Goal: Transaction & Acquisition: Purchase product/service

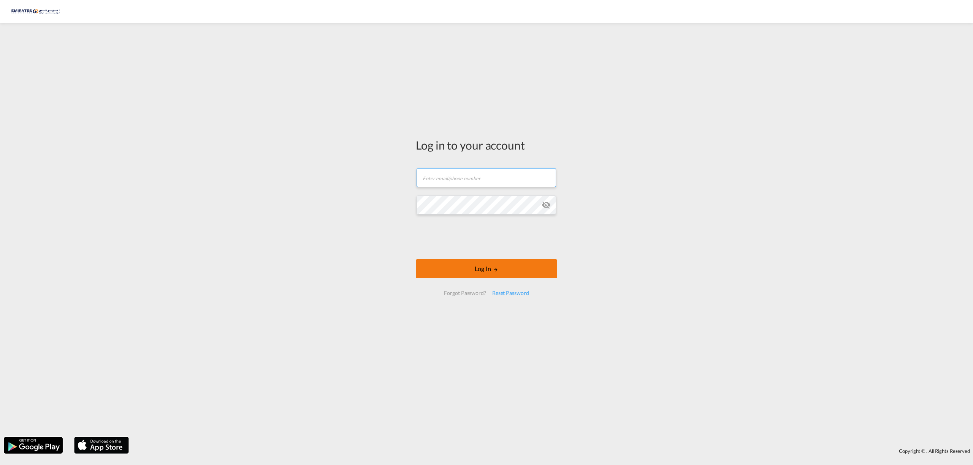
type input "[EMAIL_ADDRESS][DOMAIN_NAME]"
click at [502, 272] on button "Log In" at bounding box center [486, 268] width 141 height 19
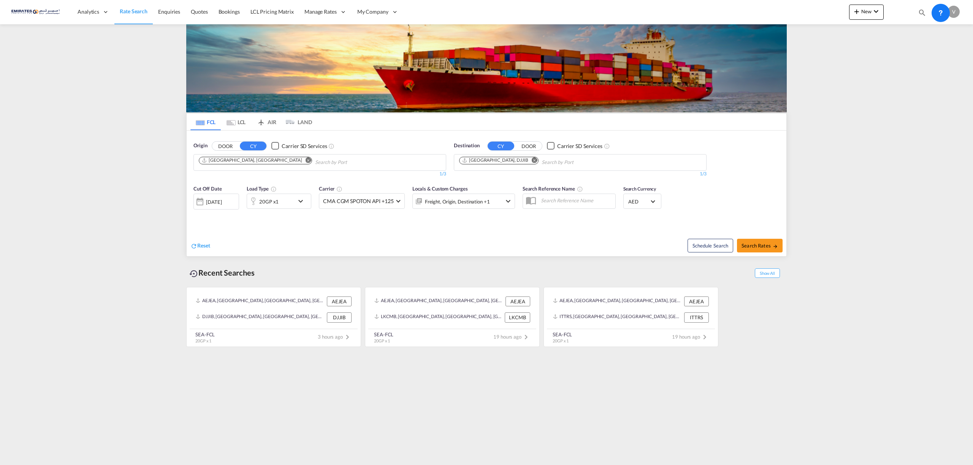
click at [532, 159] on md-icon "Remove" at bounding box center [535, 160] width 6 height 6
type input "[GEOGRAPHIC_DATA]"
drag, startPoint x: 482, startPoint y: 204, endPoint x: 301, endPoint y: 210, distance: 180.6
click at [481, 204] on div "[GEOGRAPHIC_DATA] [GEOGRAPHIC_DATA] NLRTM" at bounding box center [518, 214] width 144 height 23
click at [300, 201] on md-icon "icon-chevron-down" at bounding box center [302, 201] width 13 height 9
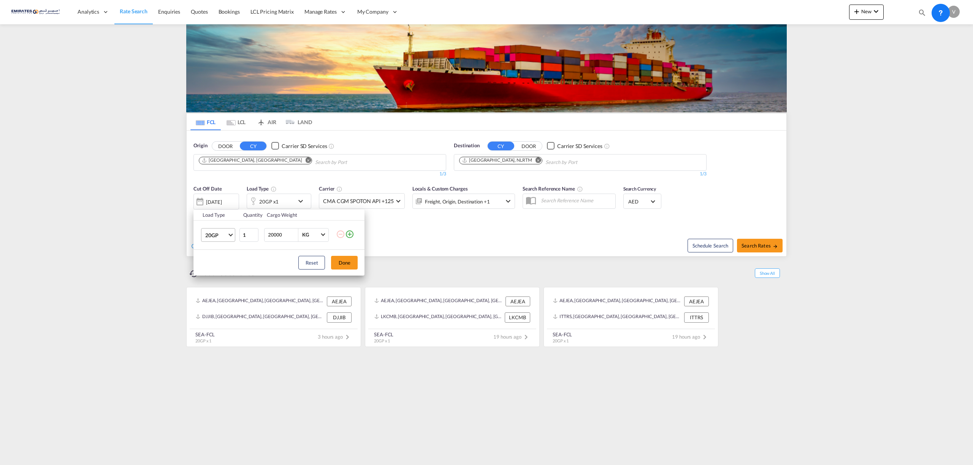
click at [233, 236] on md-select-value "20GP" at bounding box center [219, 235] width 30 height 13
click at [221, 271] on md-option "40HC" at bounding box center [225, 272] width 52 height 18
click at [342, 263] on button "Done" at bounding box center [344, 263] width 27 height 14
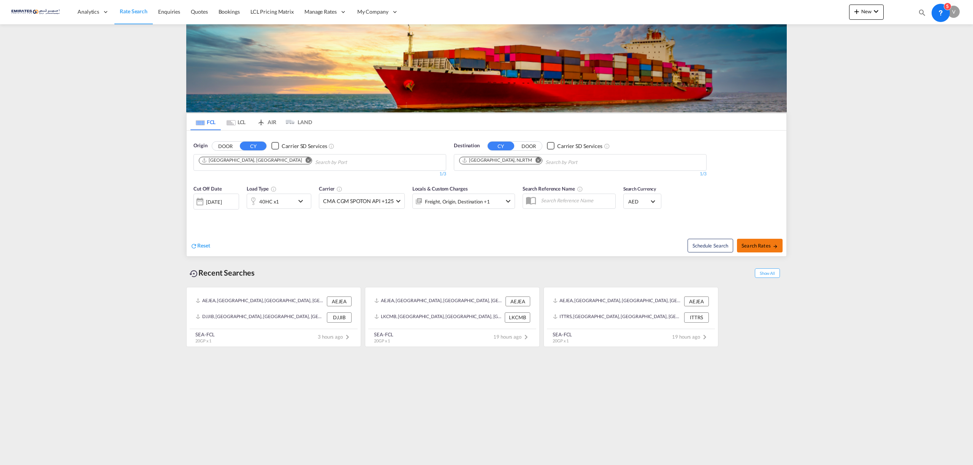
click at [749, 250] on button "Search Rates" at bounding box center [760, 246] width 46 height 14
type input "AEJEA to NLRTM / [DATE]"
